Goal: Task Accomplishment & Management: Use online tool/utility

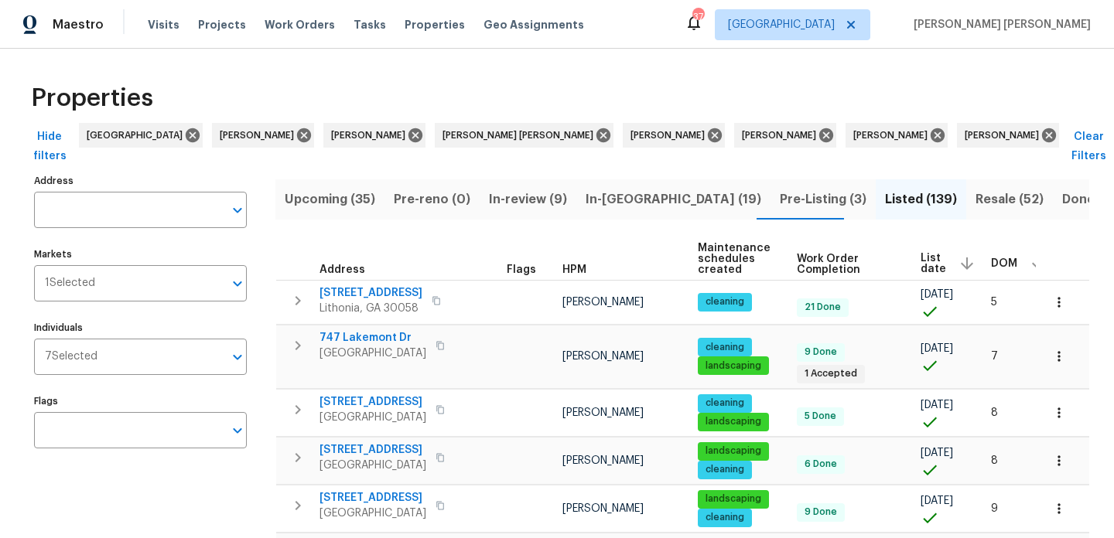
scroll to position [0, 5]
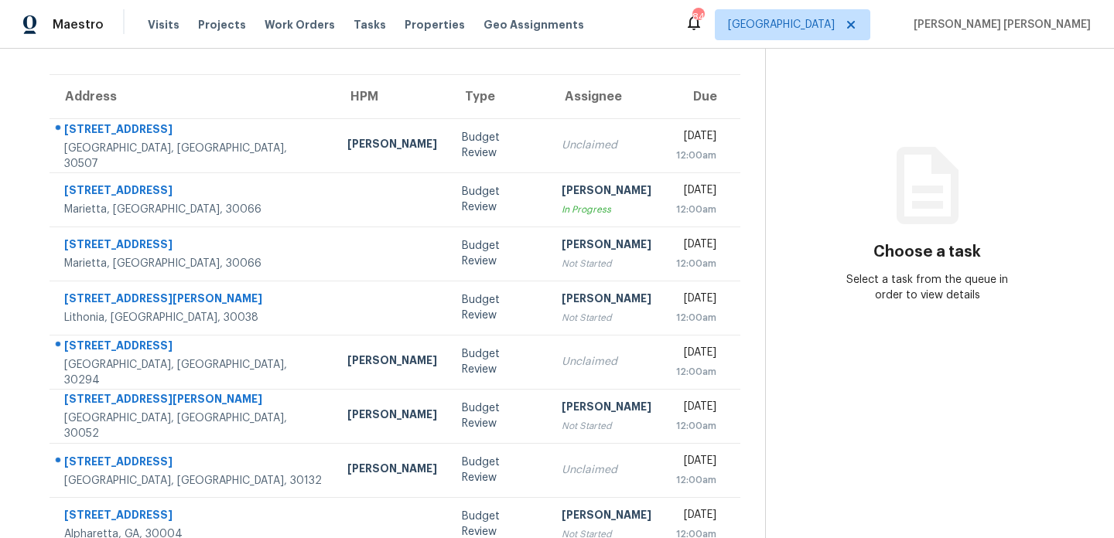
scroll to position [72, 0]
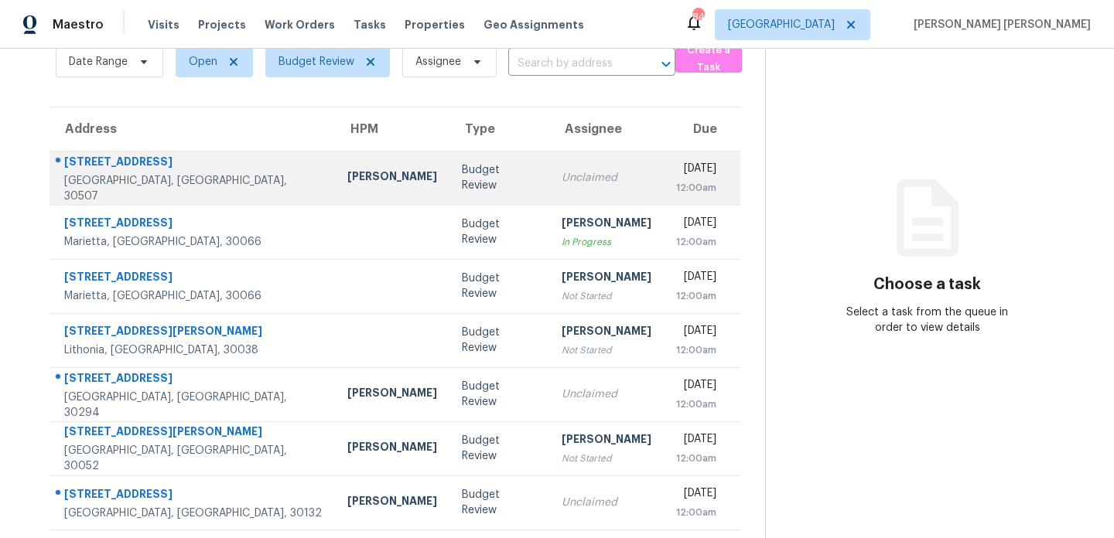
click at [561, 176] on div "Unclaimed" at bounding box center [606, 177] width 90 height 15
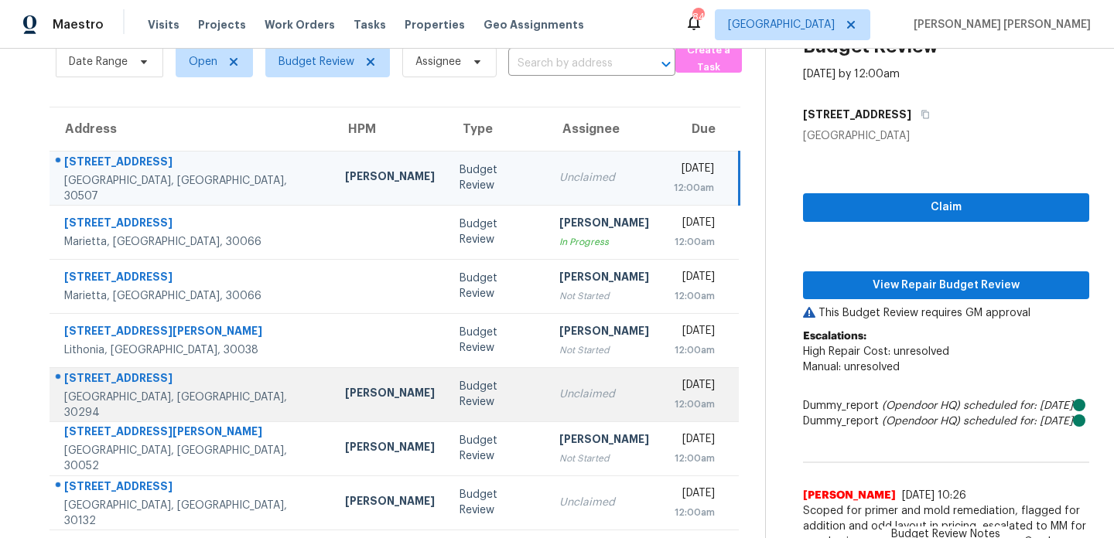
scroll to position [382, 0]
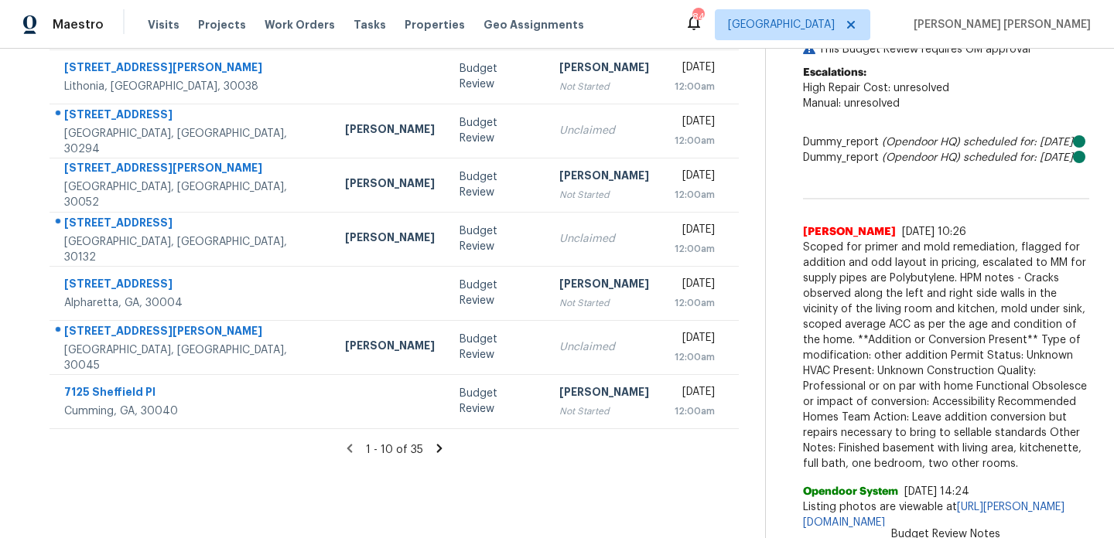
click at [432, 442] on icon at bounding box center [439, 449] width 14 height 14
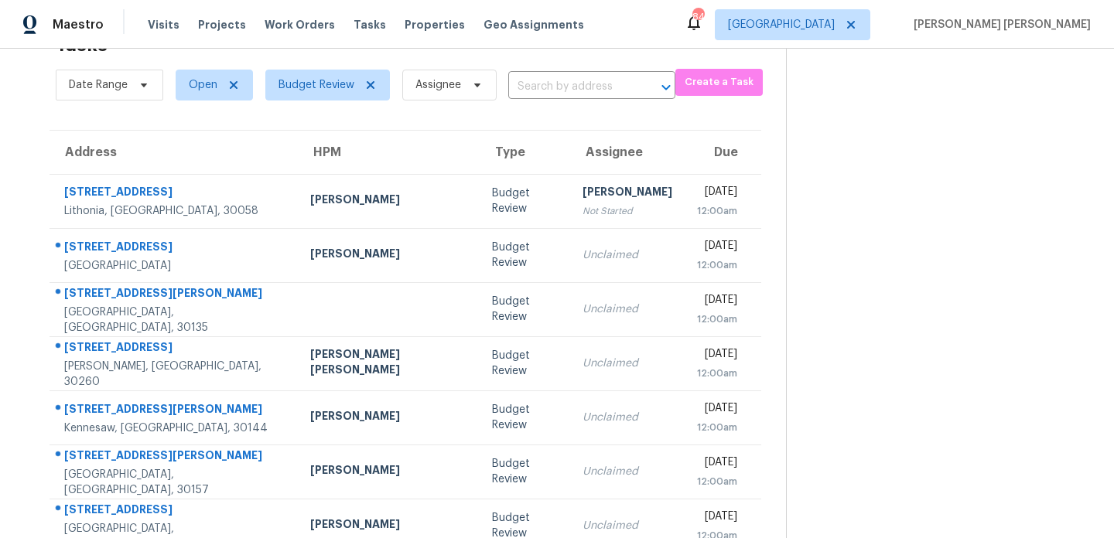
scroll to position [267, 0]
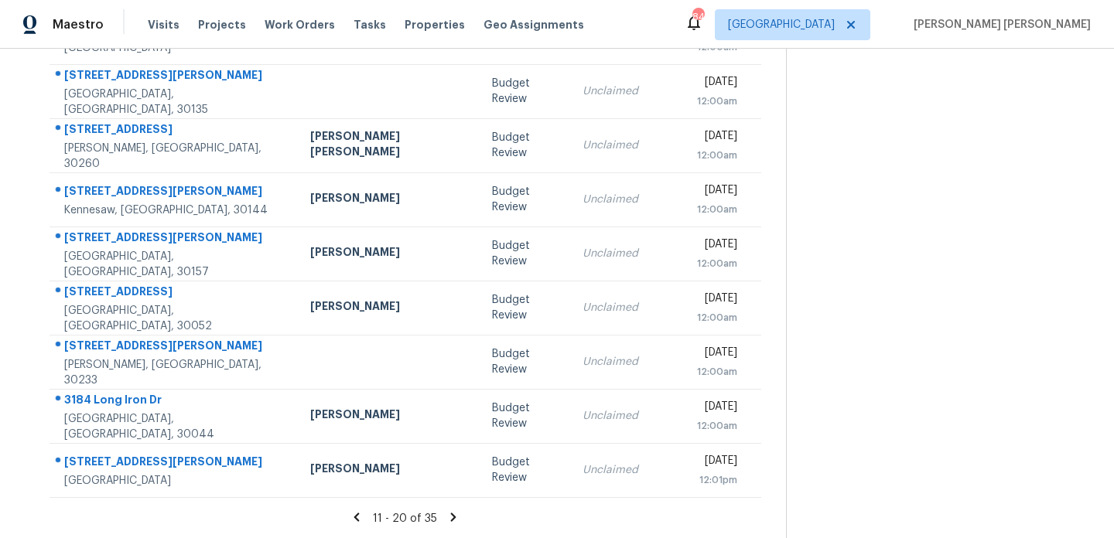
click at [451, 517] on icon at bounding box center [453, 517] width 5 height 9
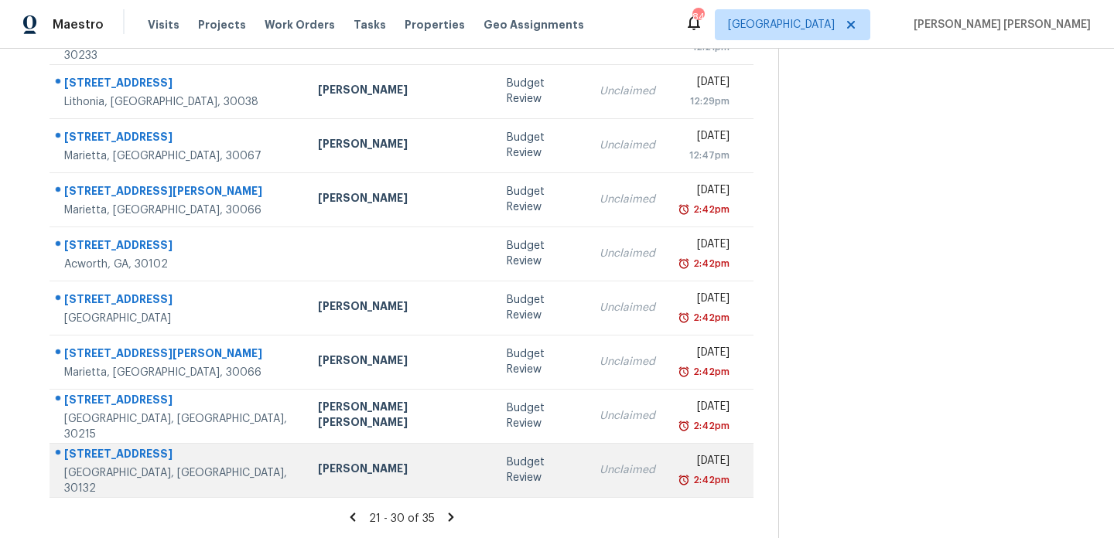
click at [599, 474] on div "Unclaimed" at bounding box center [627, 469] width 56 height 15
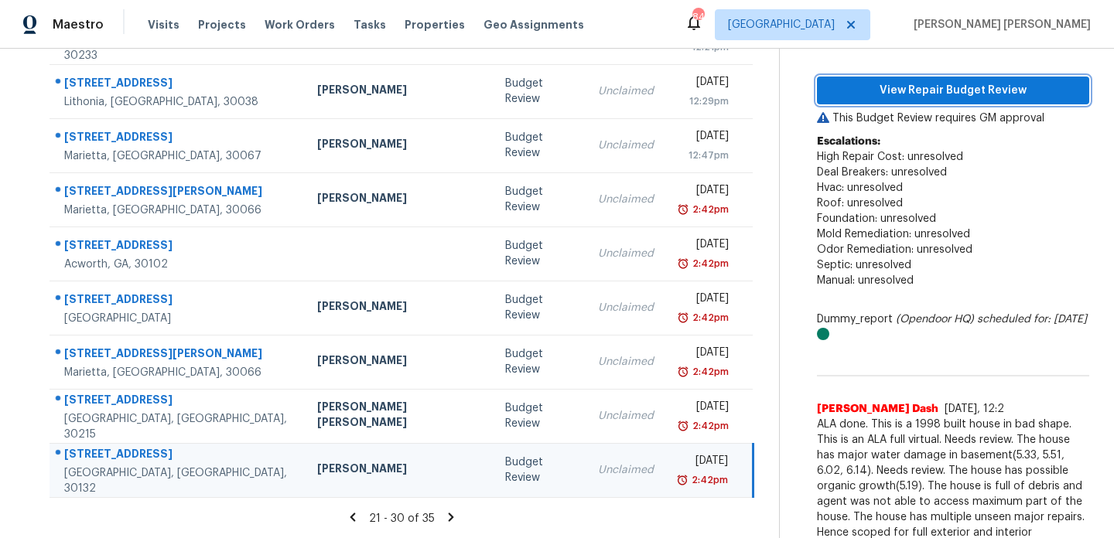
click at [874, 97] on span "View Repair Budget Review" at bounding box center [952, 90] width 247 height 19
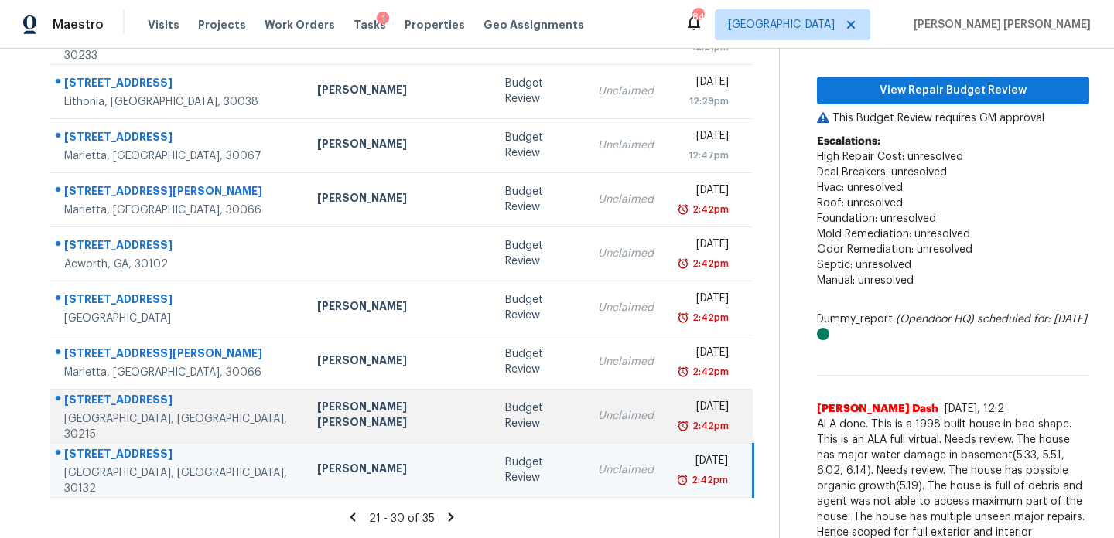
click at [585, 402] on td "Unclaimed" at bounding box center [625, 416] width 80 height 54
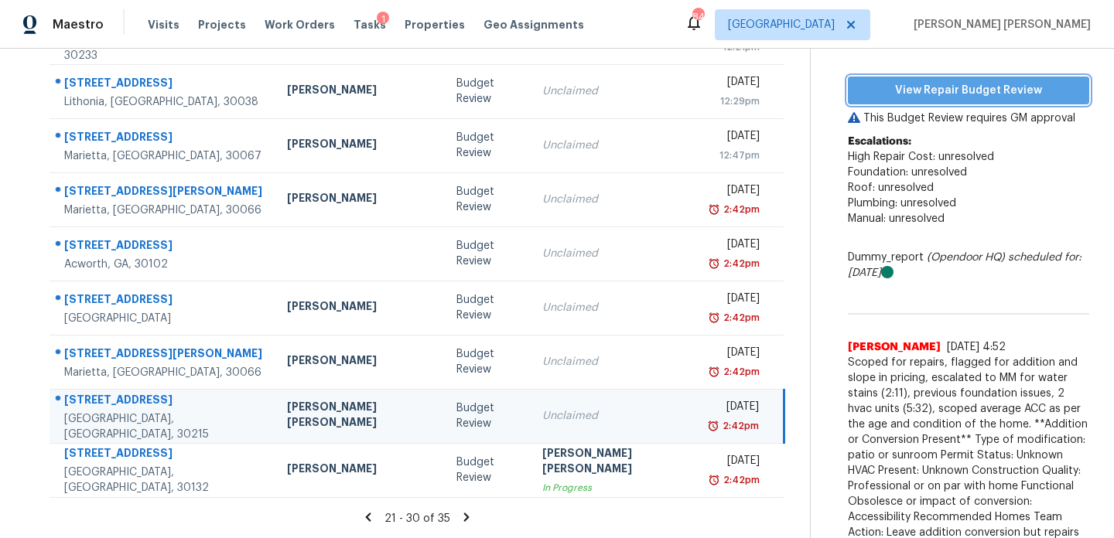
click at [884, 90] on span "View Repair Budget Review" at bounding box center [968, 90] width 217 height 19
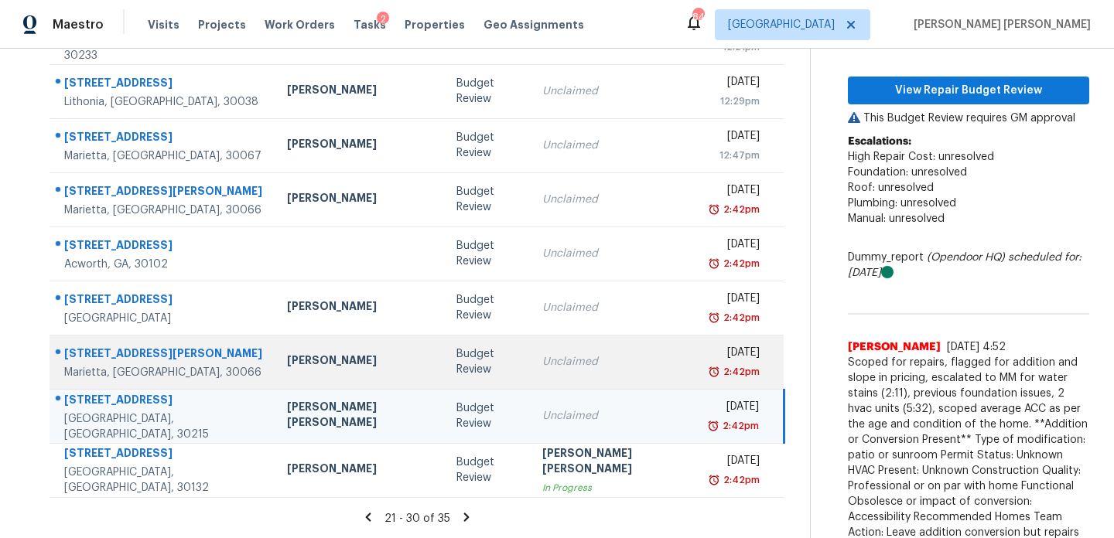
click at [542, 364] on div "Unclaimed" at bounding box center [614, 361] width 145 height 15
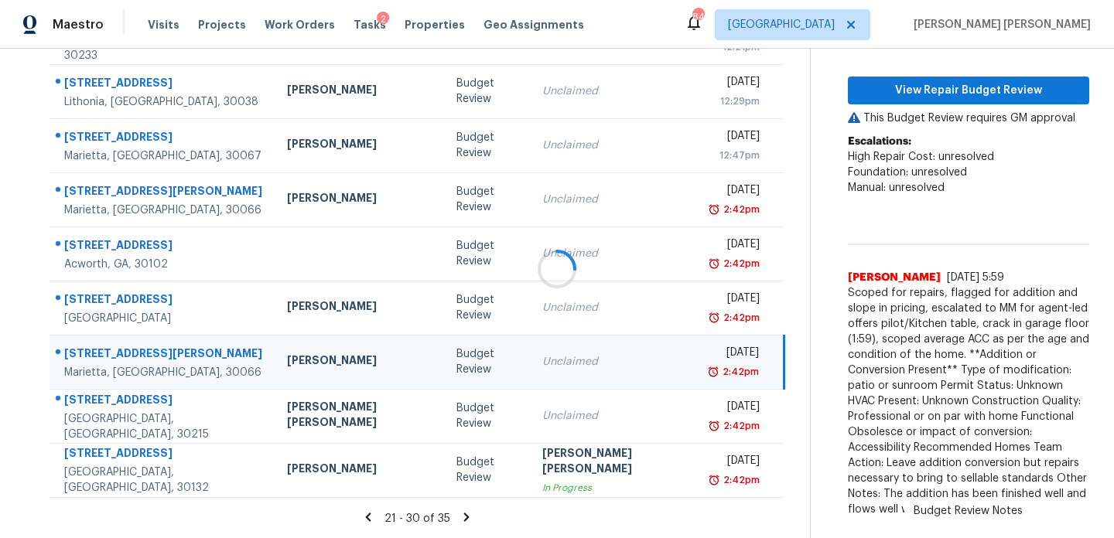
click at [910, 93] on div at bounding box center [557, 269] width 1114 height 538
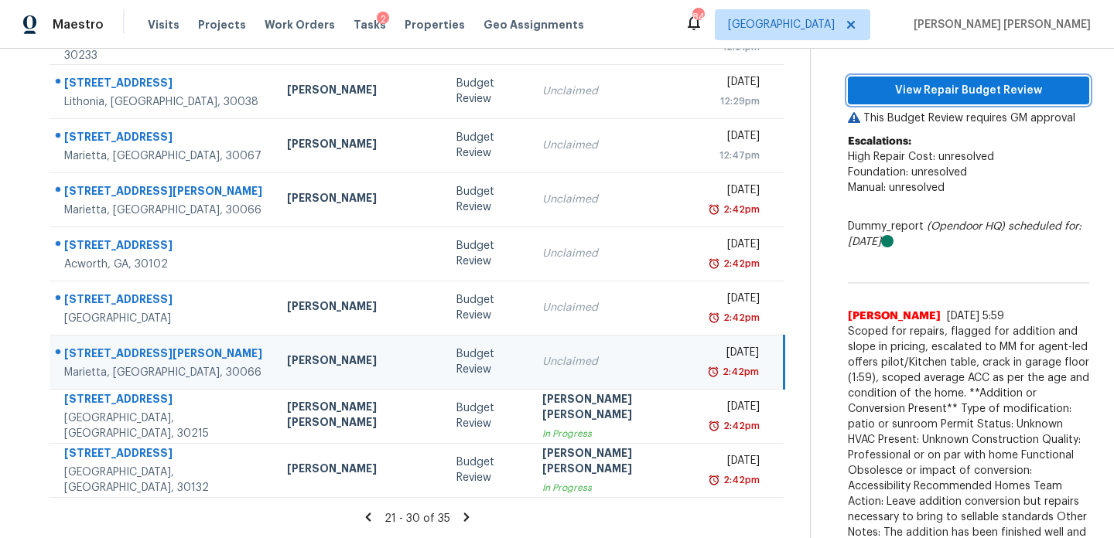
click at [924, 88] on span "View Repair Budget Review" at bounding box center [968, 90] width 217 height 19
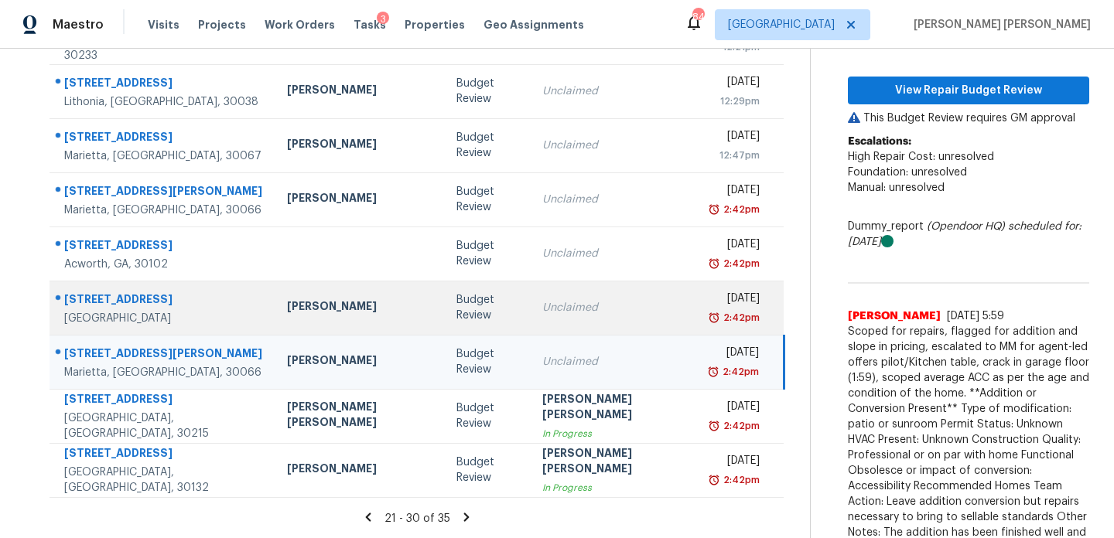
click at [542, 305] on div "Unclaimed" at bounding box center [614, 307] width 145 height 15
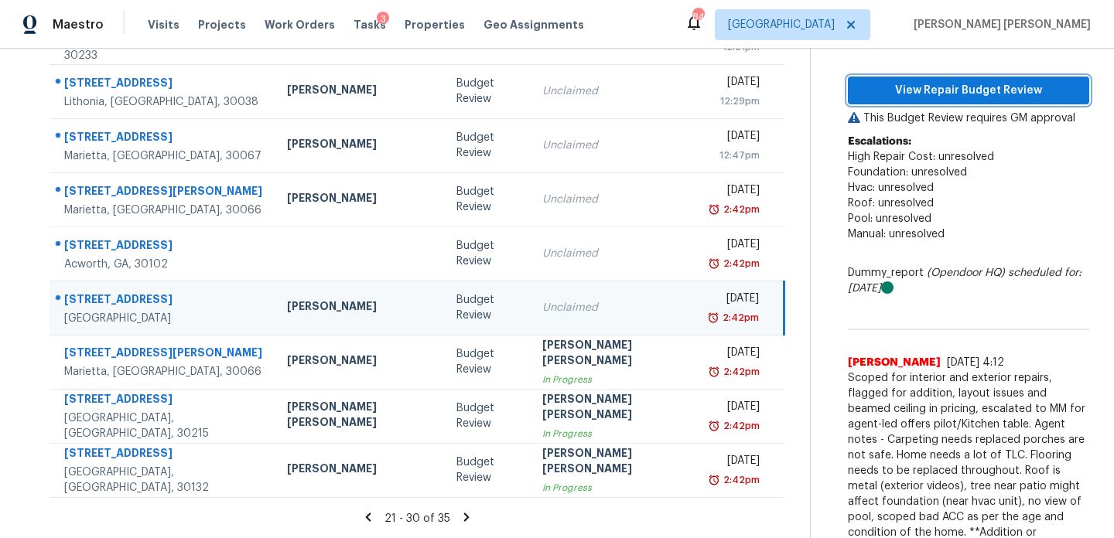
click at [948, 94] on span "View Repair Budget Review" at bounding box center [968, 90] width 217 height 19
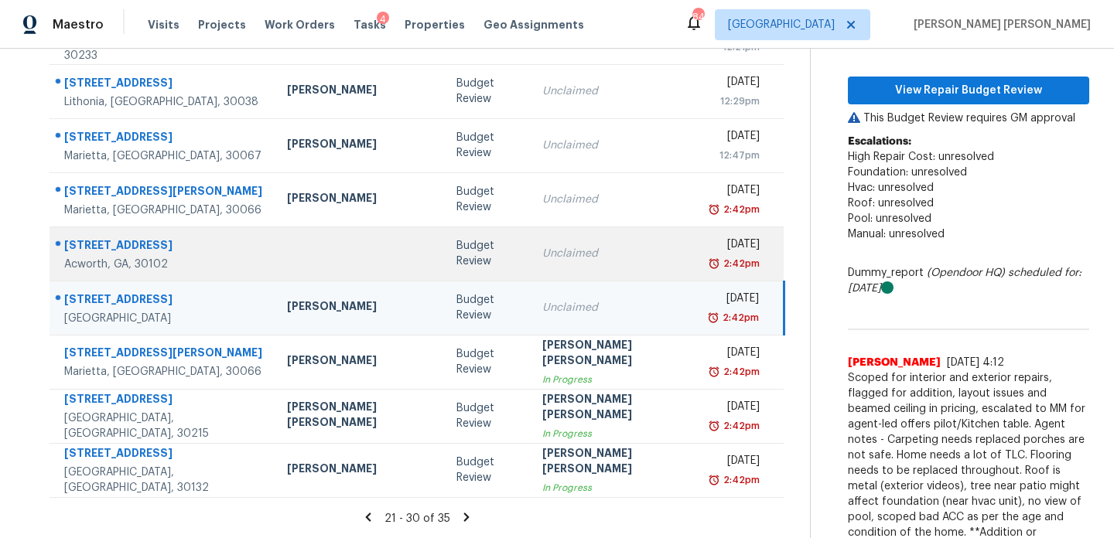
click at [530, 261] on td "Unclaimed" at bounding box center [614, 254] width 169 height 54
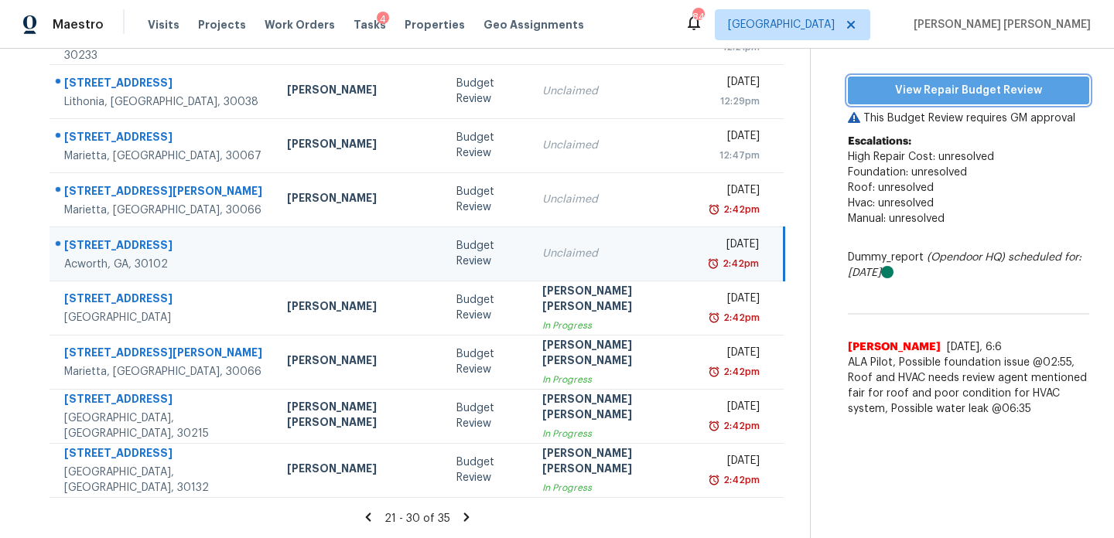
click at [961, 90] on span "View Repair Budget Review" at bounding box center [968, 90] width 217 height 19
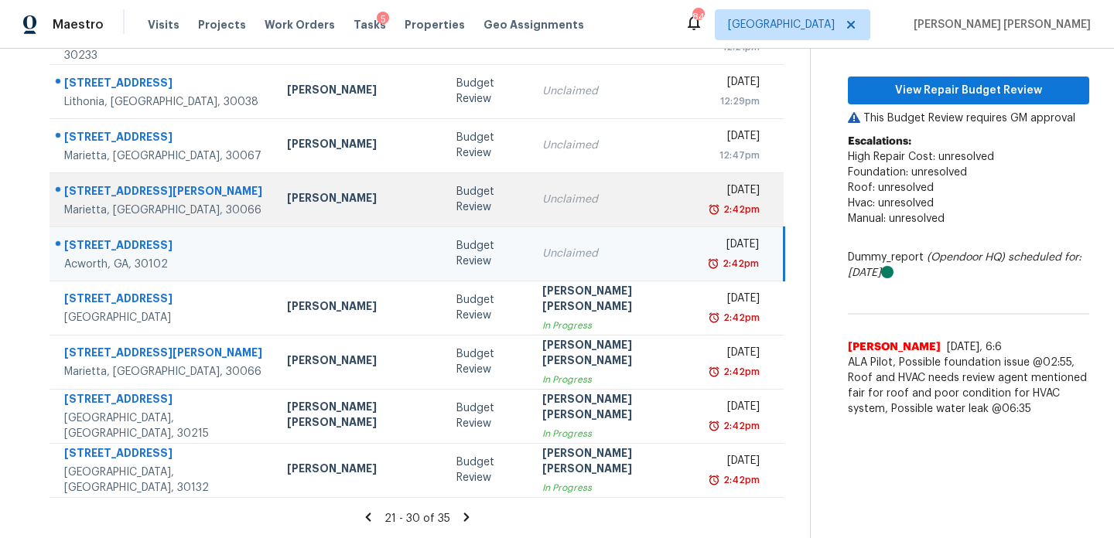
click at [542, 193] on div "Unclaimed" at bounding box center [614, 199] width 145 height 15
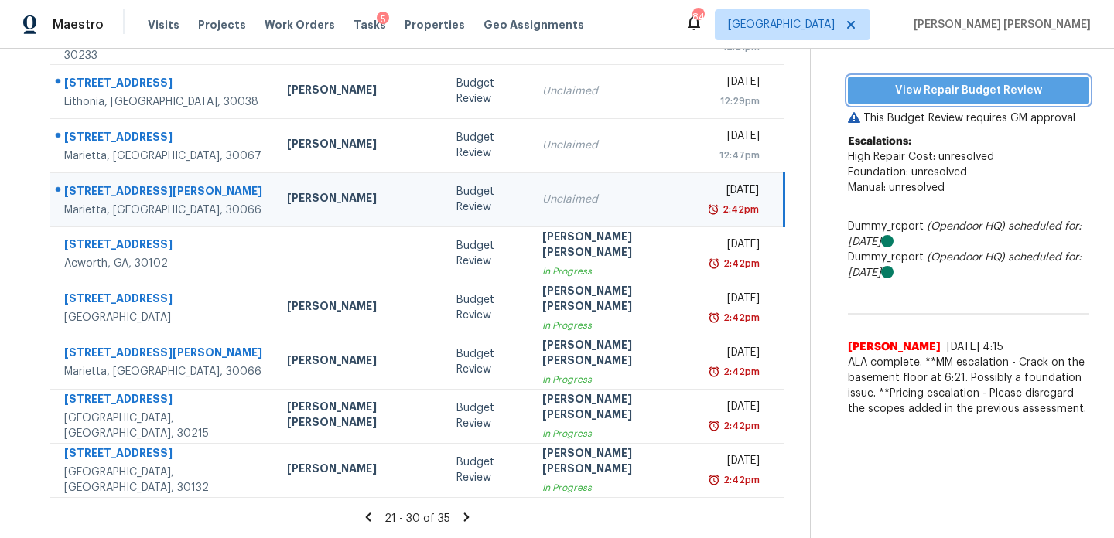
click at [947, 84] on span "View Repair Budget Review" at bounding box center [968, 90] width 217 height 19
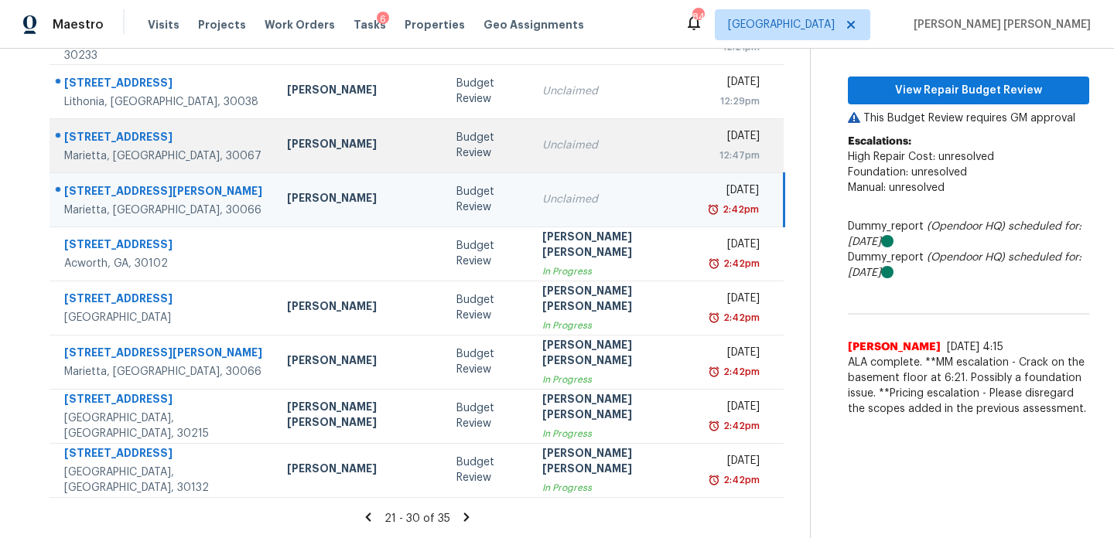
click at [554, 142] on div "Unclaimed" at bounding box center [614, 145] width 145 height 15
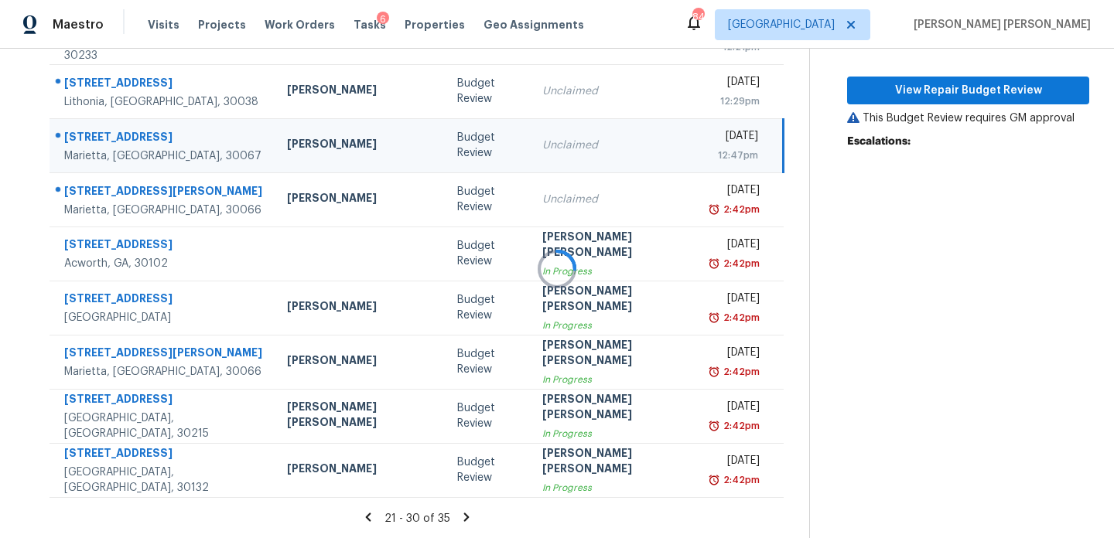
scroll to position [176, 0]
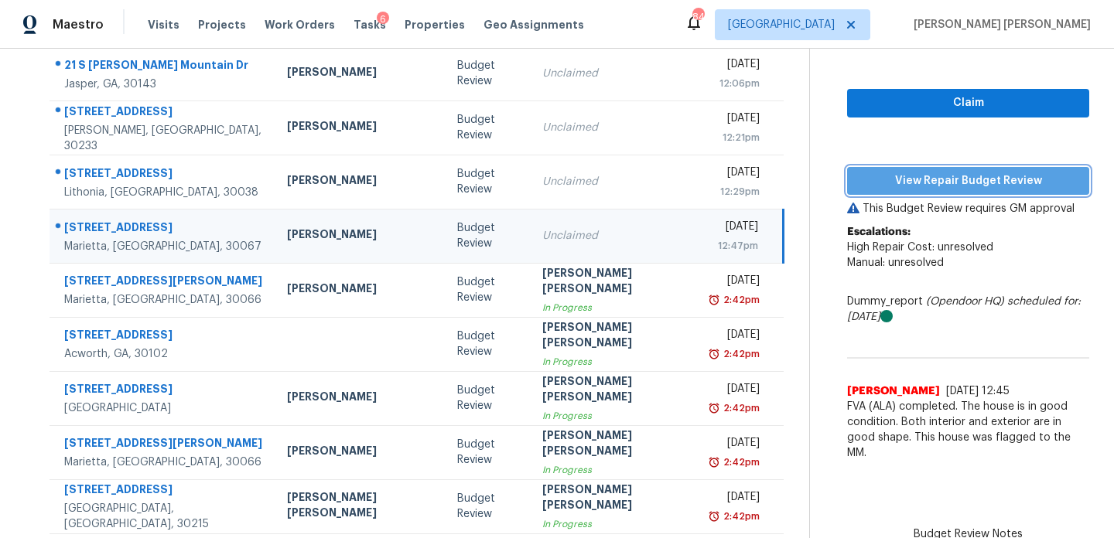
click at [919, 179] on span "View Repair Budget Review" at bounding box center [967, 181] width 217 height 19
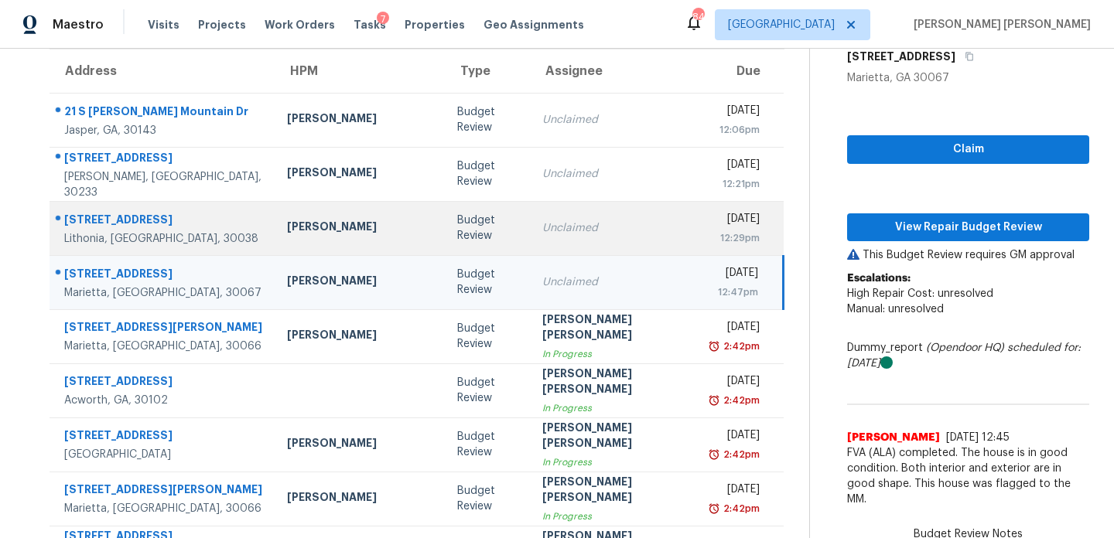
scroll to position [76, 0]
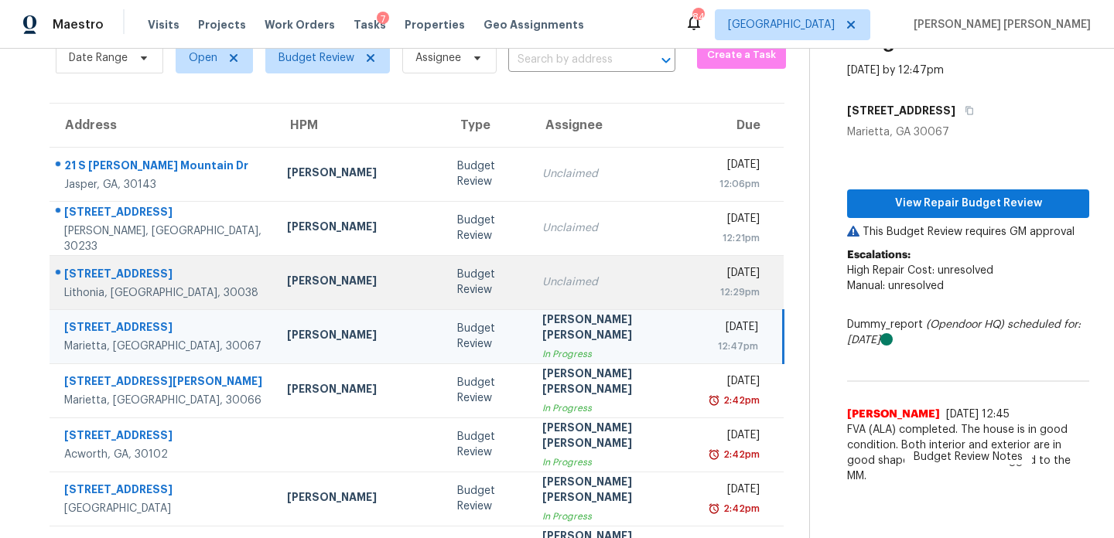
click at [584, 264] on td "Unclaimed" at bounding box center [614, 282] width 169 height 54
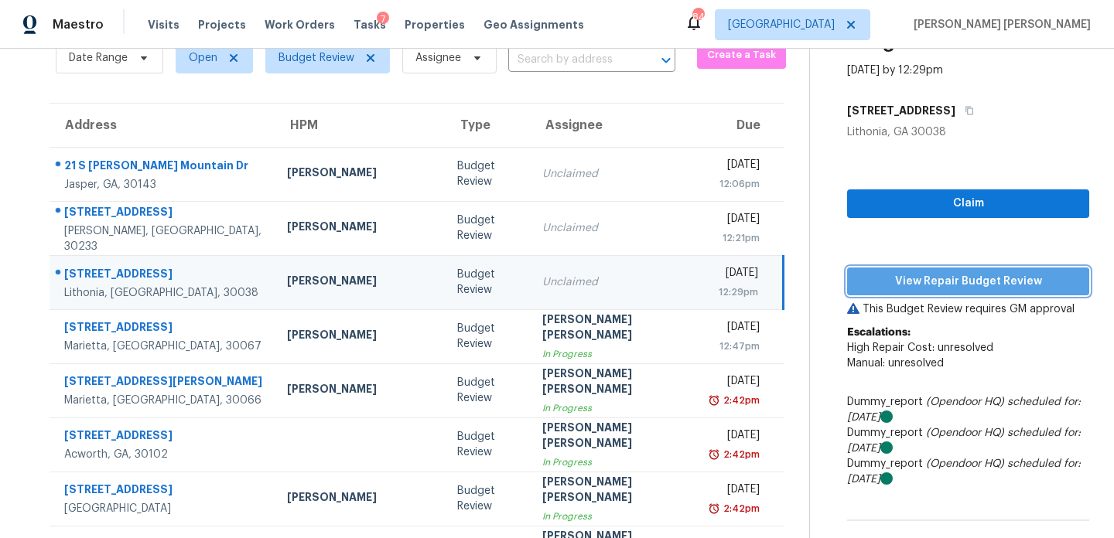
click at [917, 281] on span "View Repair Budget Review" at bounding box center [967, 281] width 217 height 19
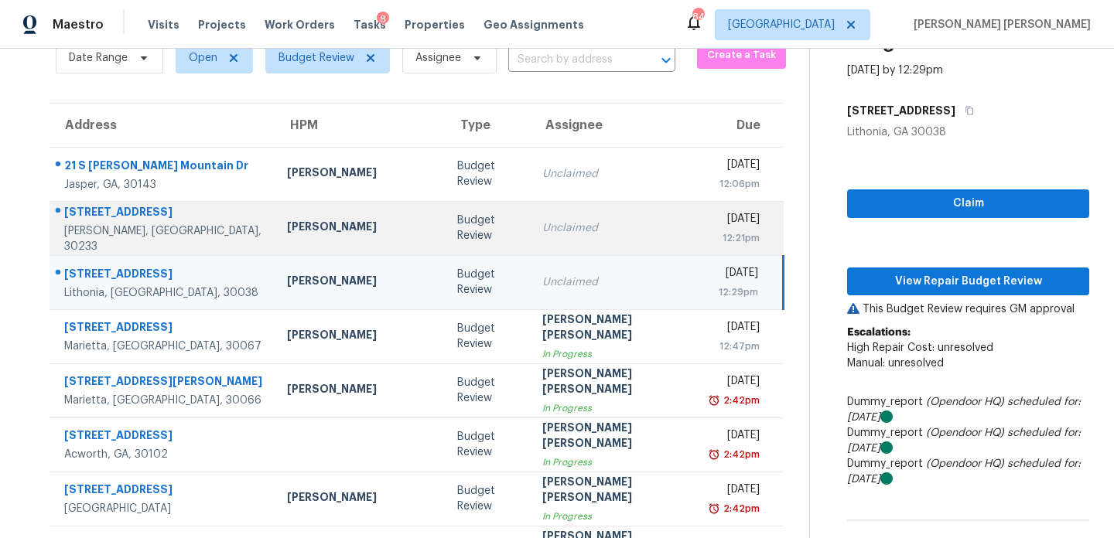
click at [582, 220] on div "Unclaimed" at bounding box center [614, 227] width 145 height 15
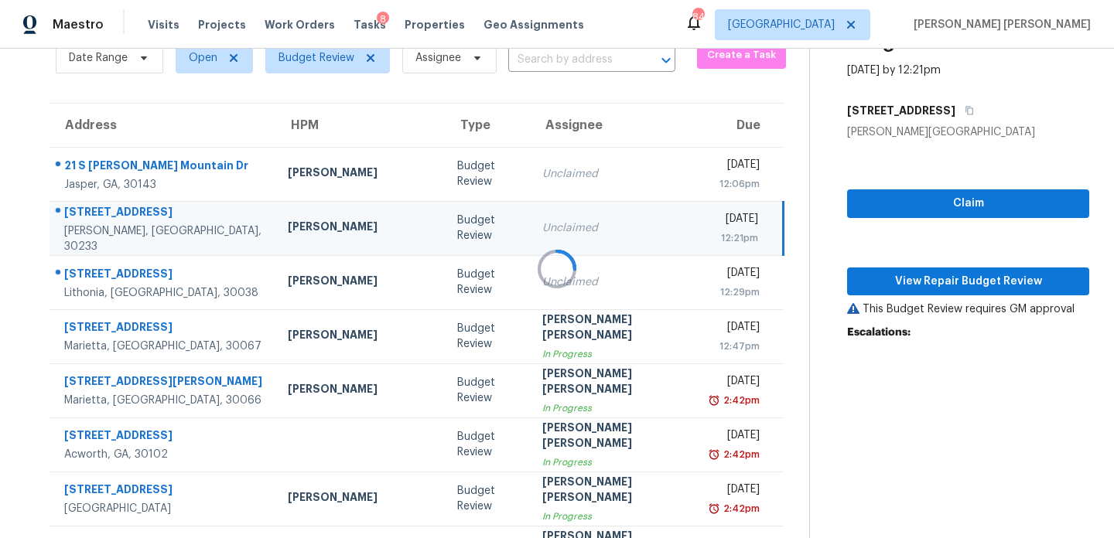
click at [953, 277] on div at bounding box center [557, 269] width 1114 height 538
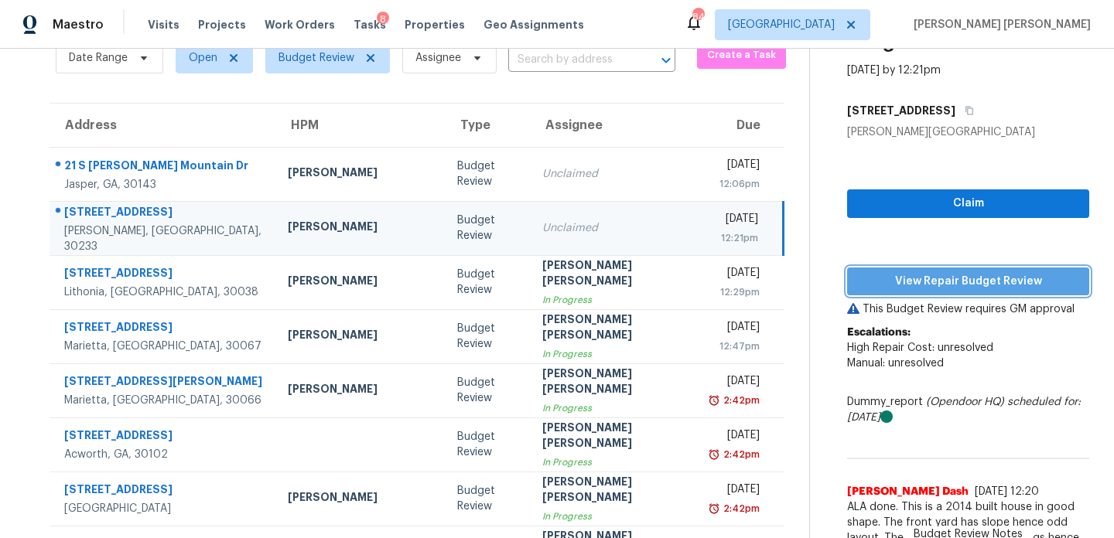
click at [958, 279] on span "View Repair Budget Review" at bounding box center [967, 281] width 217 height 19
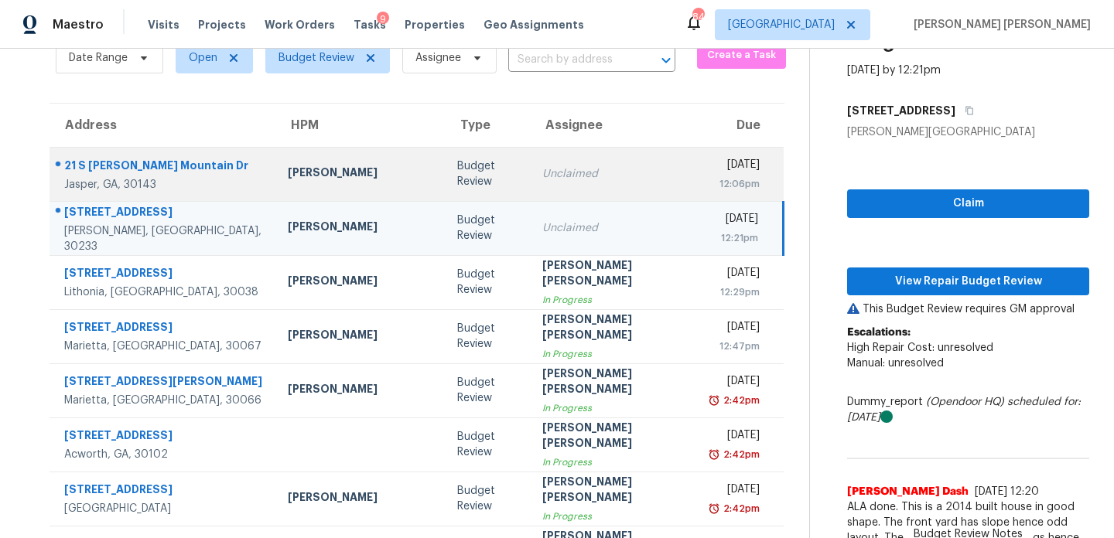
click at [562, 175] on div "Unclaimed" at bounding box center [614, 173] width 145 height 15
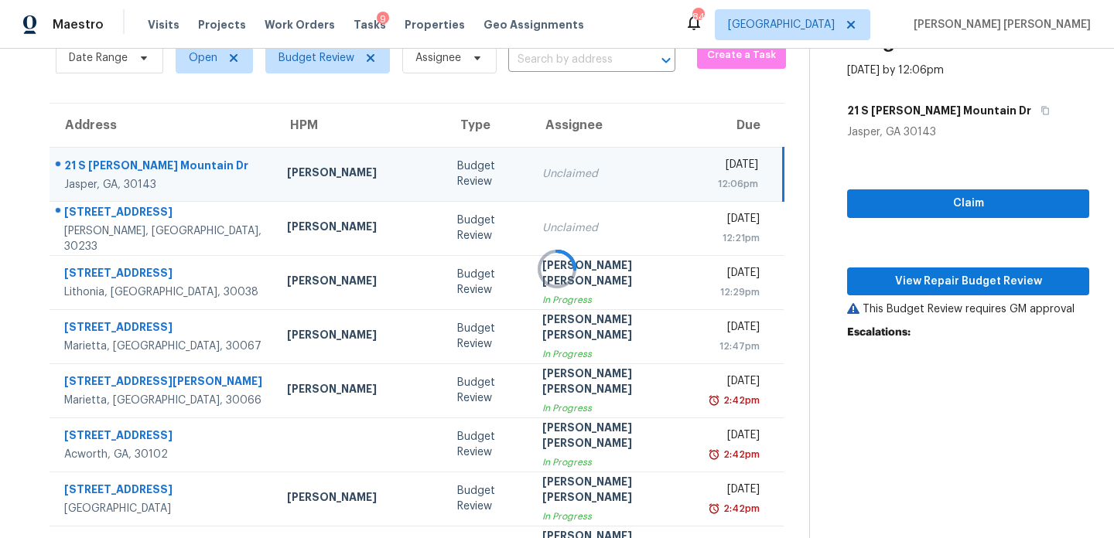
click at [925, 281] on div at bounding box center [557, 269] width 1114 height 538
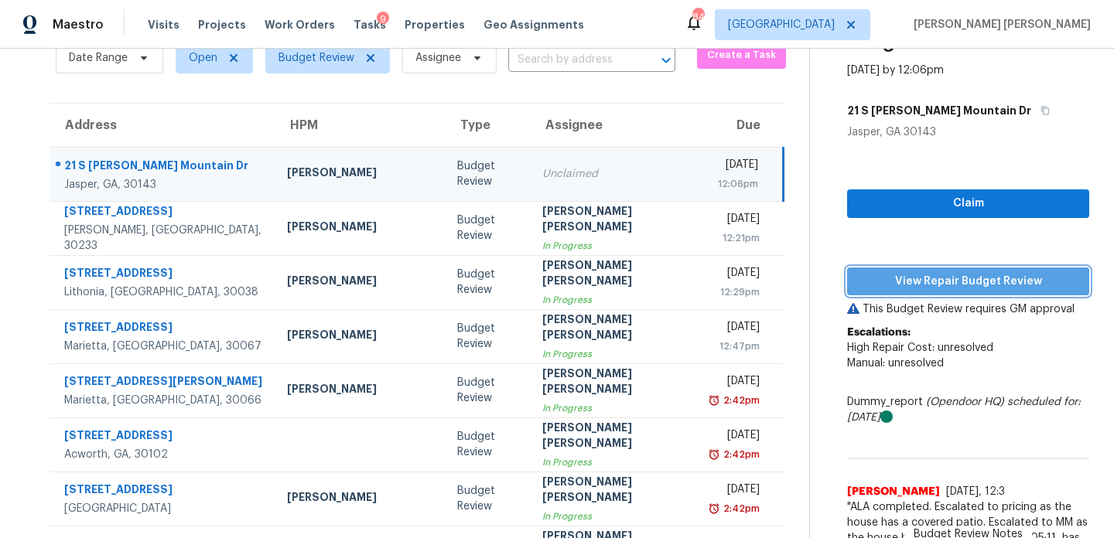
click at [925, 281] on span "View Repair Budget Review" at bounding box center [967, 281] width 217 height 19
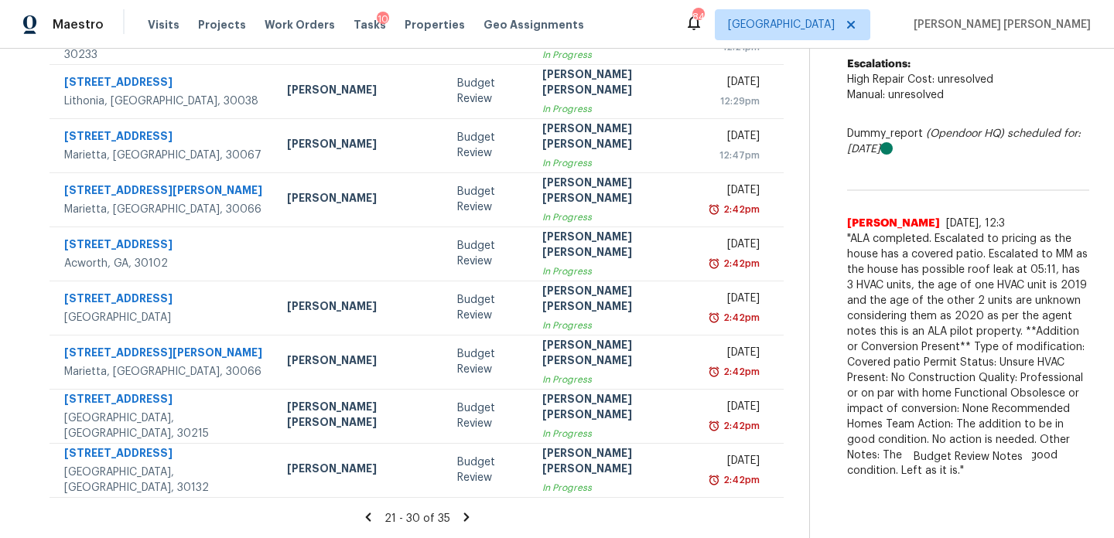
scroll to position [0, 0]
